Goal: Task Accomplishment & Management: Complete application form

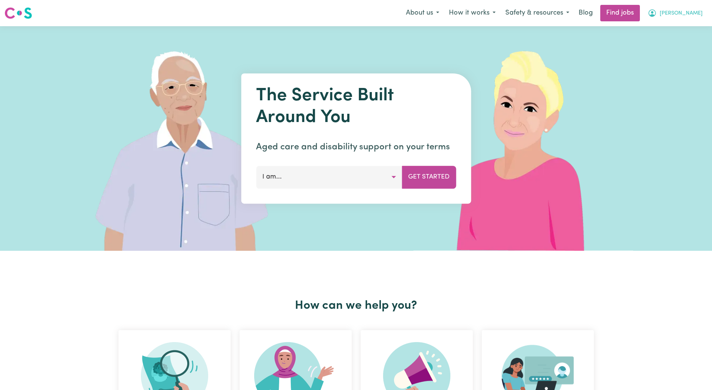
click at [695, 12] on span "[PERSON_NAME]" at bounding box center [681, 13] width 43 height 8
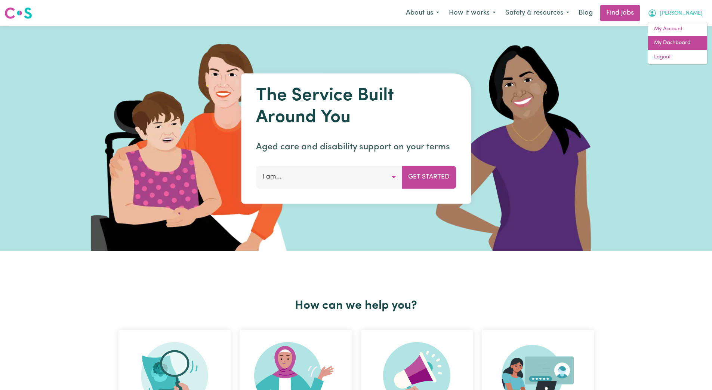
click at [672, 39] on link "My Dashboard" at bounding box center [677, 43] width 59 height 14
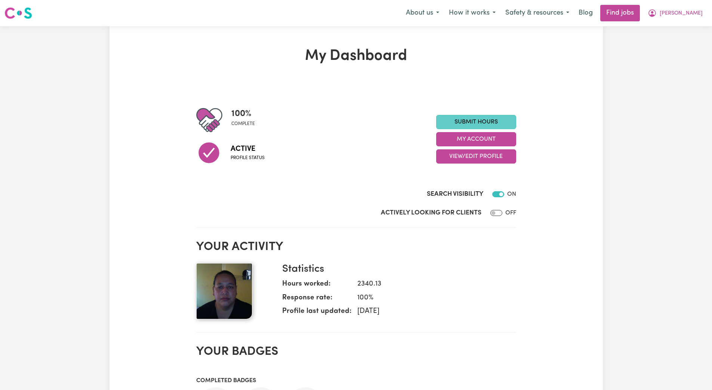
click at [465, 123] on link "Submit Hours" at bounding box center [476, 122] width 80 height 14
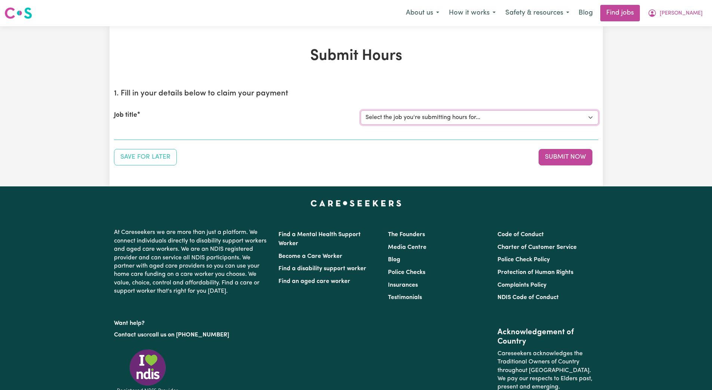
select select "14233"
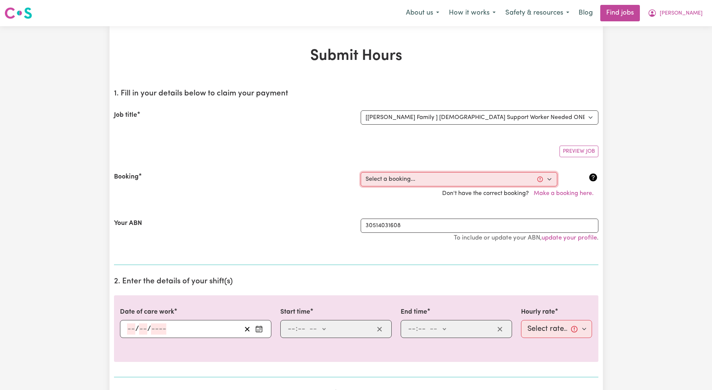
select select "356172"
type input "[DATE]"
type input "3"
type input "9"
type input "2025"
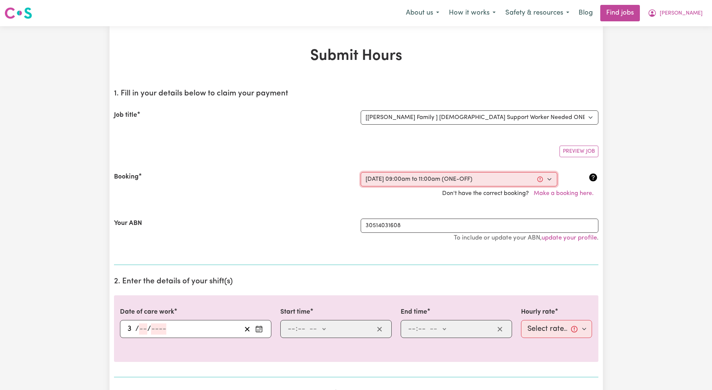
type input "09:00"
type input "9"
type input "0"
select select "am"
type input "11:00"
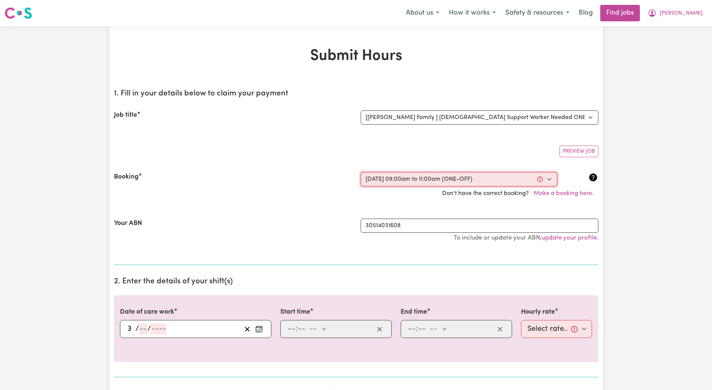
type input "11"
type input "0"
select select "am"
select select "45-Weekday"
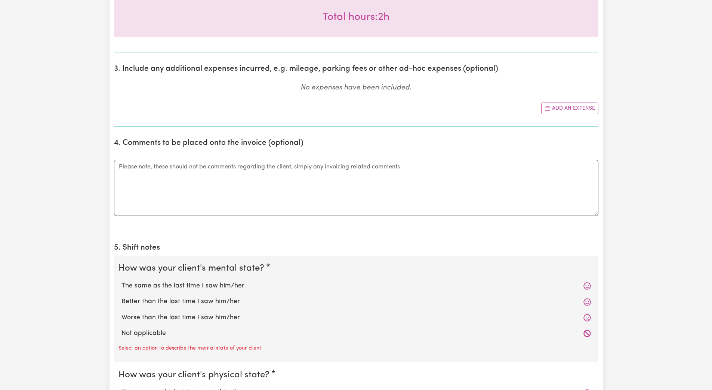
scroll to position [383, 0]
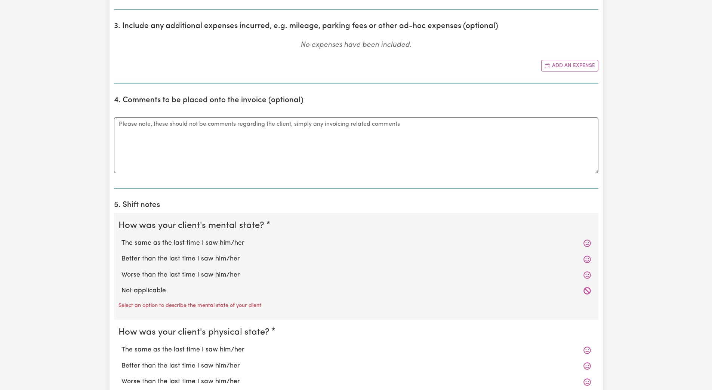
click at [133, 290] on label "Not applicable" at bounding box center [357, 291] width 470 height 10
click at [122, 286] on input "Not applicable" at bounding box center [121, 285] width 0 height 0
radio input "true"
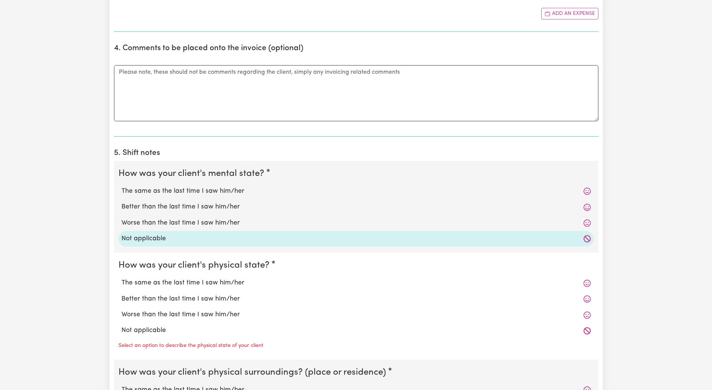
scroll to position [485, 0]
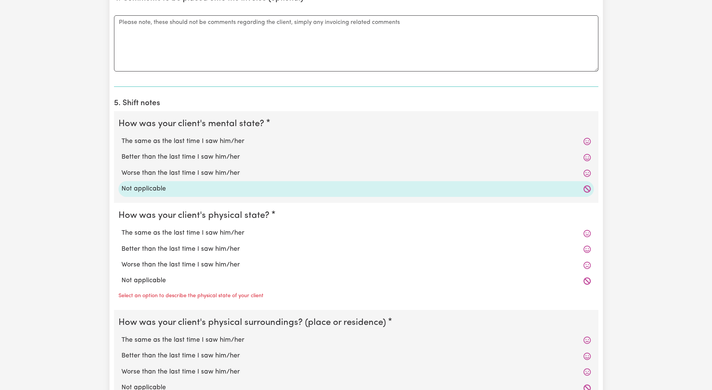
click at [142, 280] on label "Not applicable" at bounding box center [357, 281] width 470 height 10
click at [122, 276] on input "Not applicable" at bounding box center [121, 275] width 0 height 0
radio input "true"
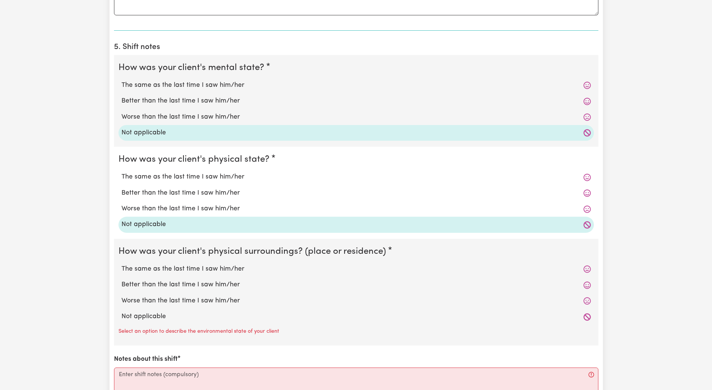
scroll to position [587, 0]
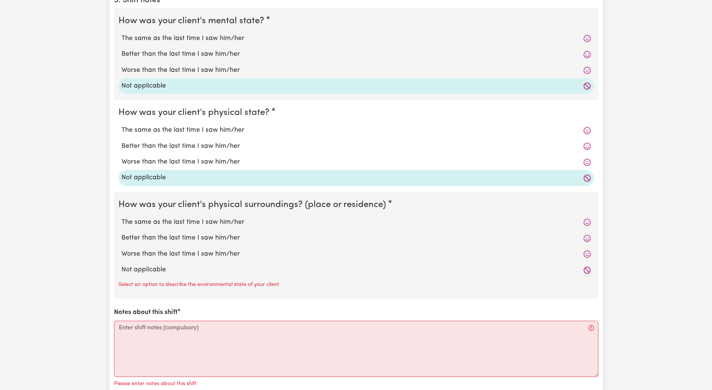
click at [145, 272] on label "Not applicable" at bounding box center [357, 270] width 470 height 10
click at [122, 265] on input "Not applicable" at bounding box center [121, 264] width 0 height 0
radio input "true"
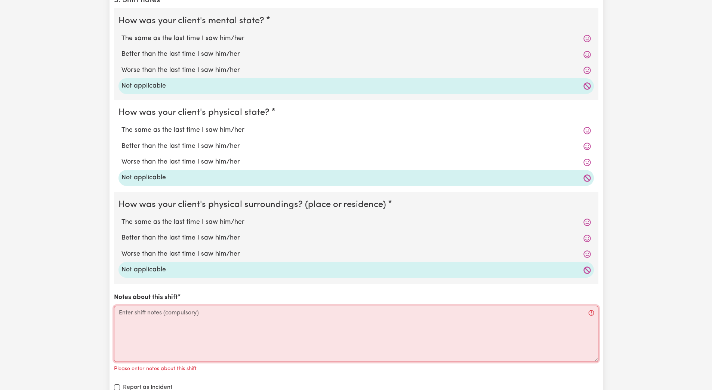
click at [124, 319] on textarea "Notes about this shift" at bounding box center [356, 333] width 485 height 56
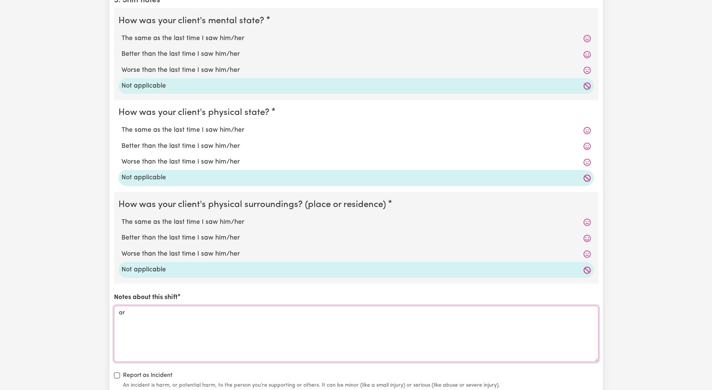
type textarea "a"
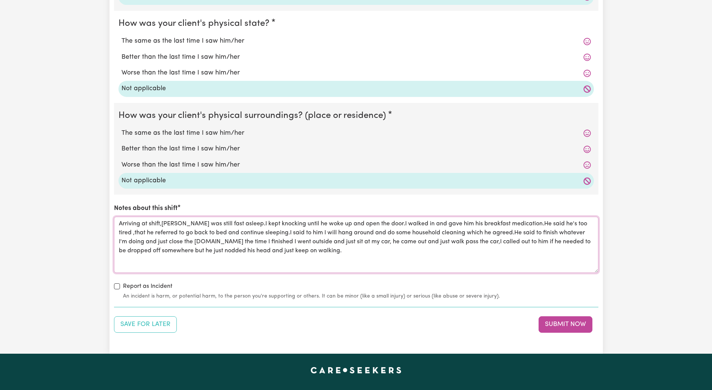
scroll to position [664, 0]
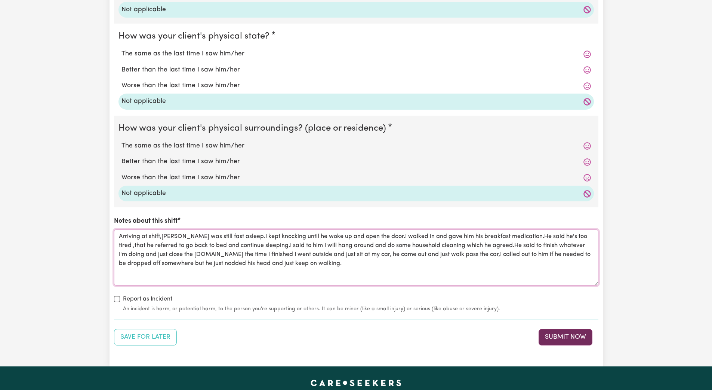
type textarea "Arriving at shift,[PERSON_NAME] was still fast asleep.I kept knocking until he …"
click at [565, 337] on button "Submit Now" at bounding box center [566, 337] width 54 height 16
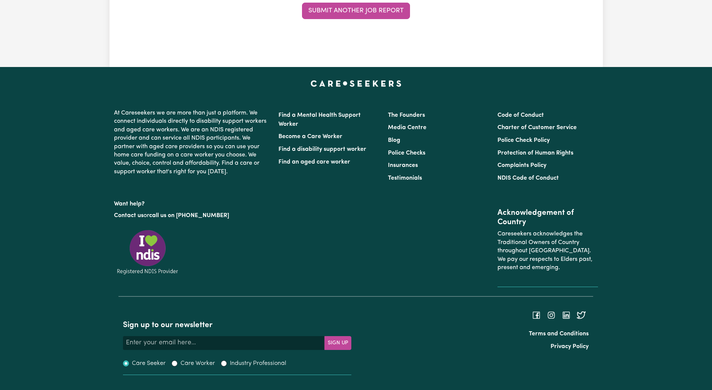
scroll to position [0, 0]
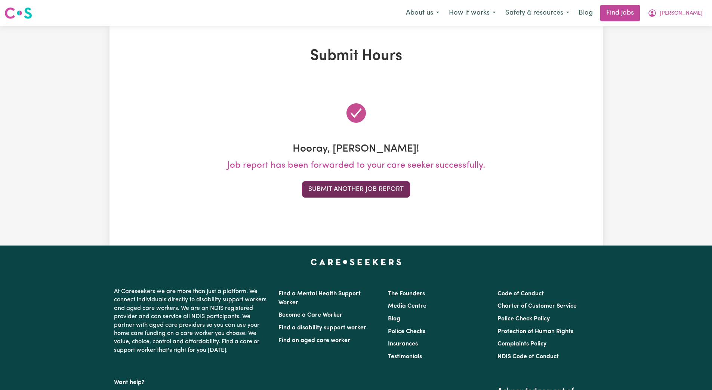
click at [365, 189] on button "Submit Another Job Report" at bounding box center [356, 189] width 108 height 16
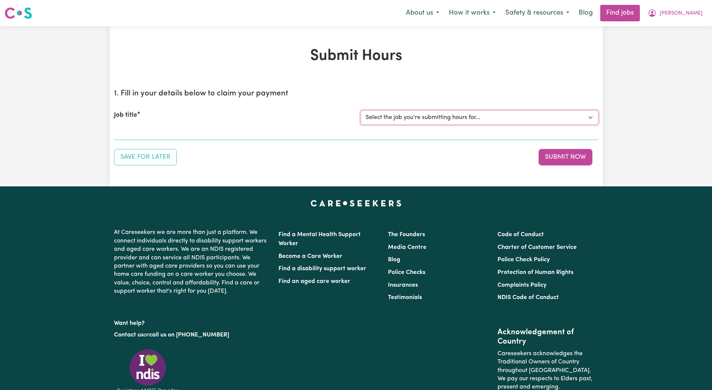
select select "14212"
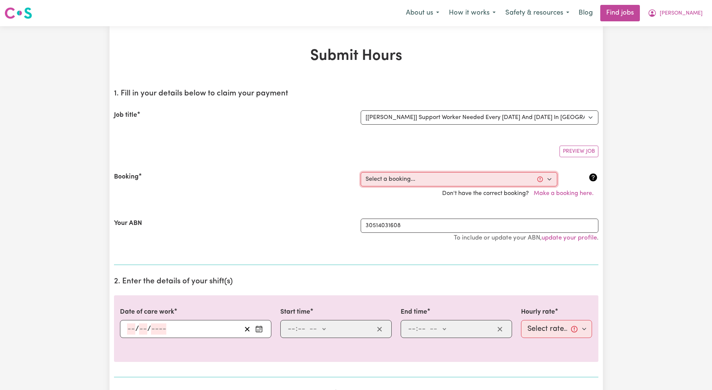
select select "353387"
type input "[DATE]"
type input "4"
type input "9"
type input "2025"
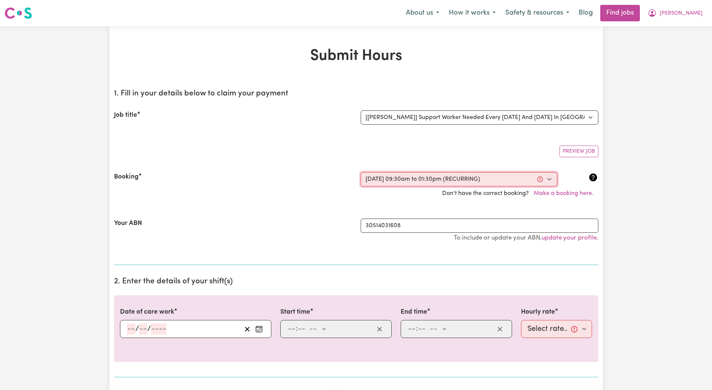
type input "09:30"
type input "9"
type input "30"
select select "am"
type input "13:30"
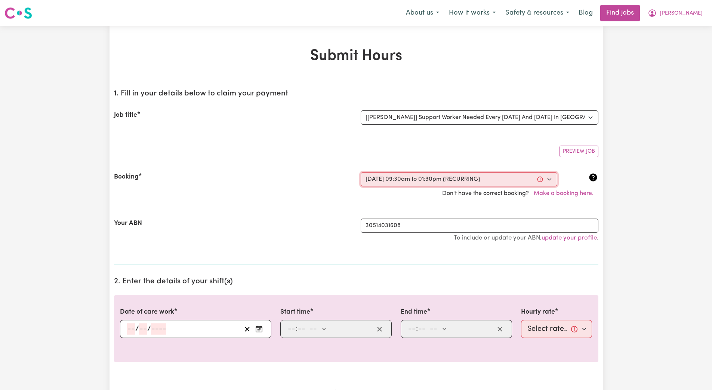
type input "1"
type input "30"
select select "pm"
select select "45-Weekday"
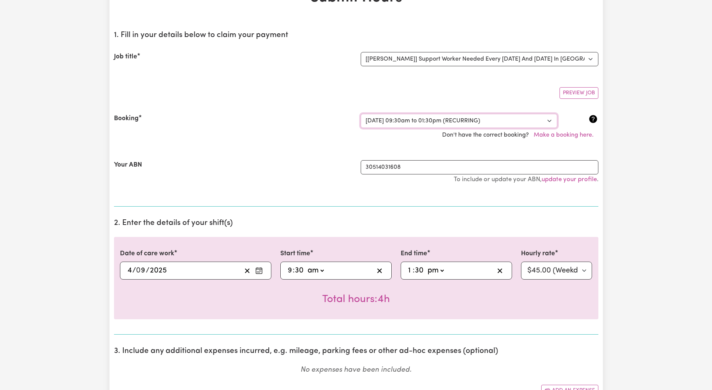
scroll to position [197, 0]
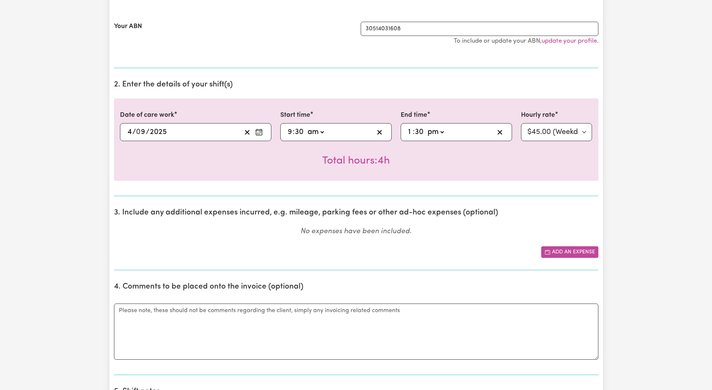
click at [561, 255] on button "Add an expense" at bounding box center [569, 252] width 57 height 12
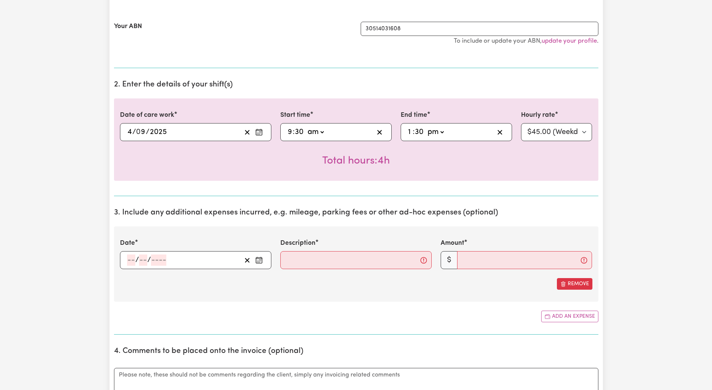
click at [261, 259] on icon "Enter the date of expense" at bounding box center [258, 259] width 7 height 7
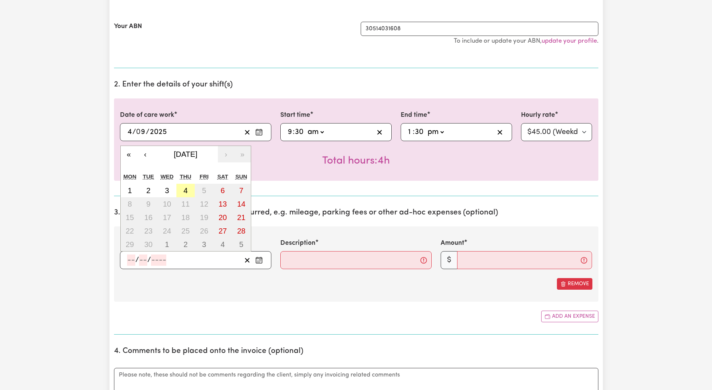
click at [185, 191] on abbr "4" at bounding box center [186, 190] width 4 height 8
type input "[DATE]"
type input "4"
type input "9"
type input "2025"
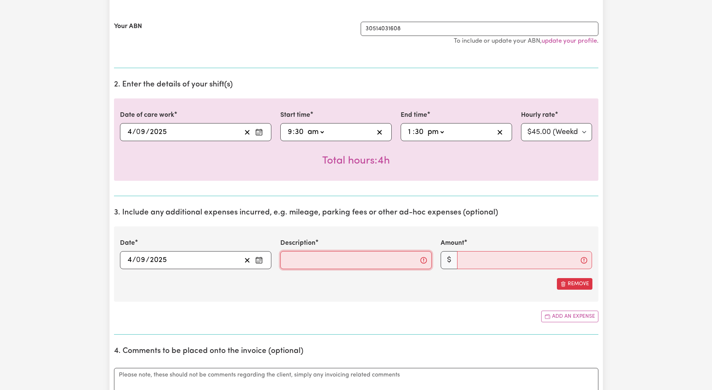
click at [303, 265] on input "Description" at bounding box center [355, 260] width 151 height 18
type input "Drop off [PERSON_NAME] to work and later took [PERSON_NAME] for appointment"
click at [467, 264] on input "Amount" at bounding box center [524, 260] width 135 height 18
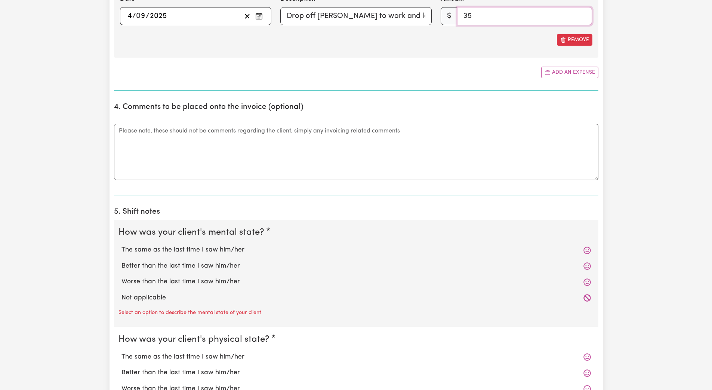
scroll to position [466, 0]
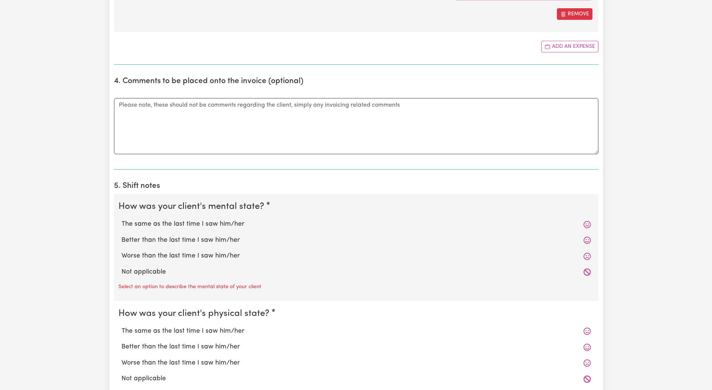
type input "35"
click at [167, 274] on label "Not applicable" at bounding box center [357, 272] width 470 height 10
click at [122, 267] on input "Not applicable" at bounding box center [121, 267] width 0 height 0
radio input "true"
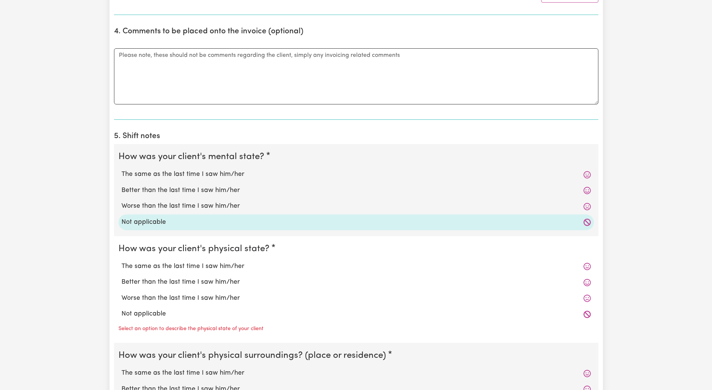
scroll to position [552, 0]
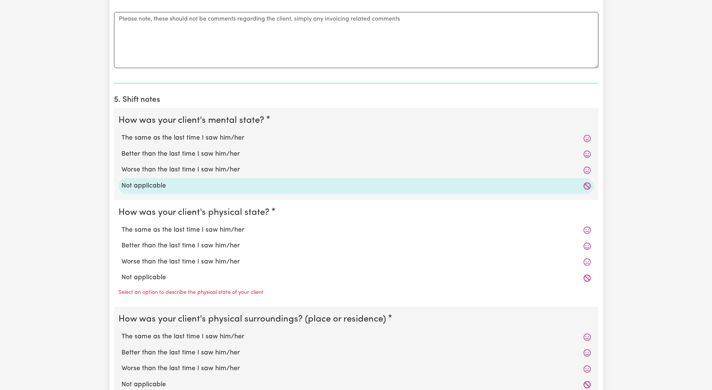
click at [168, 279] on label "Not applicable" at bounding box center [357, 278] width 470 height 10
click at [122, 273] on input "Not applicable" at bounding box center [121, 272] width 0 height 0
radio input "true"
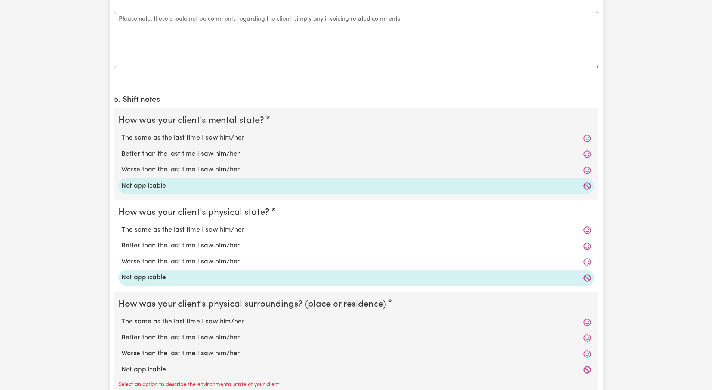
scroll to position [599, 0]
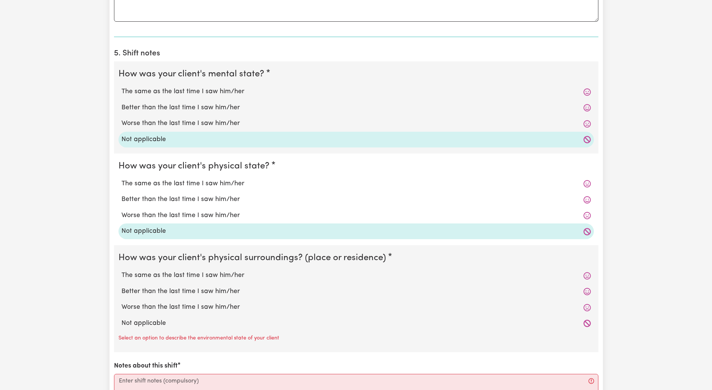
click at [164, 326] on label "Not applicable" at bounding box center [357, 323] width 470 height 10
click at [122, 318] on input "Not applicable" at bounding box center [121, 318] width 0 height 0
radio input "true"
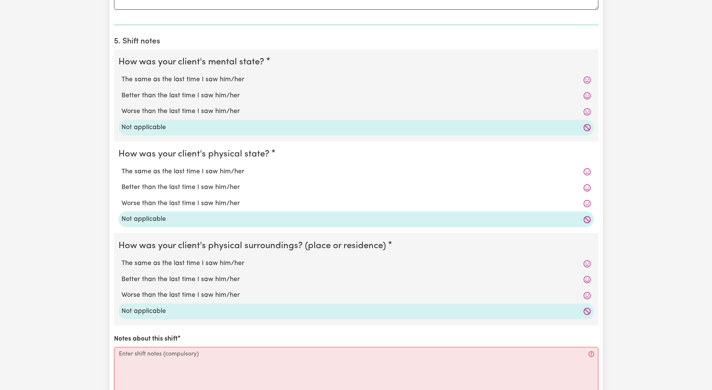
scroll to position [696, 0]
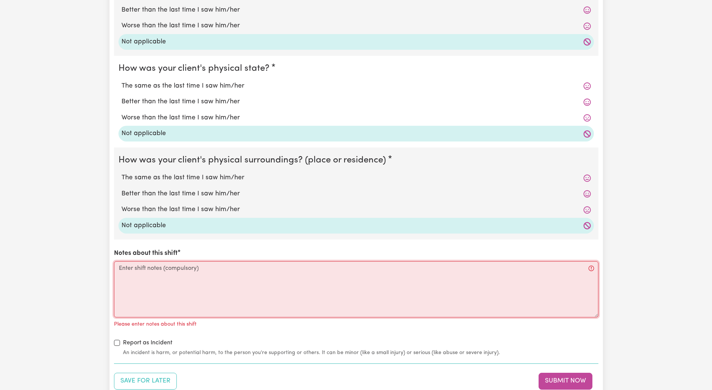
click at [121, 276] on textarea "Notes about this shift" at bounding box center [356, 289] width 485 height 56
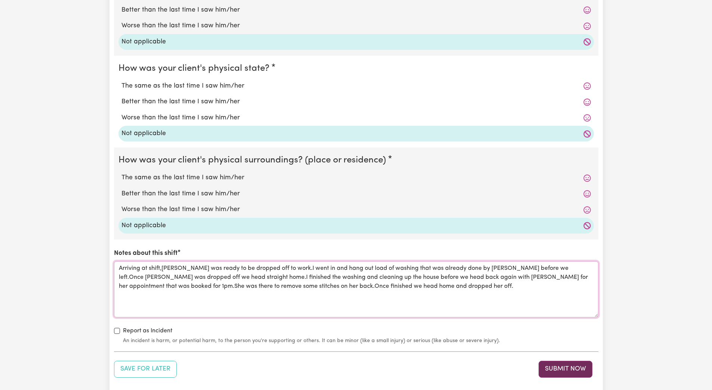
type textarea "Arriving at shift,[PERSON_NAME] was ready to be dropped off to work.I went in a…"
click at [559, 371] on button "Submit Now" at bounding box center [566, 368] width 54 height 16
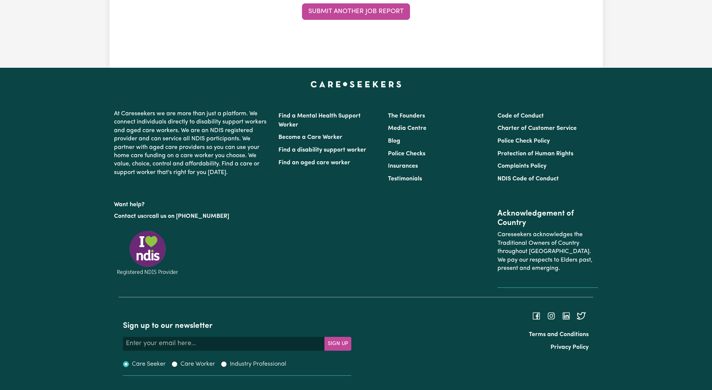
scroll to position [0, 0]
